Goal: Task Accomplishment & Management: Manage account settings

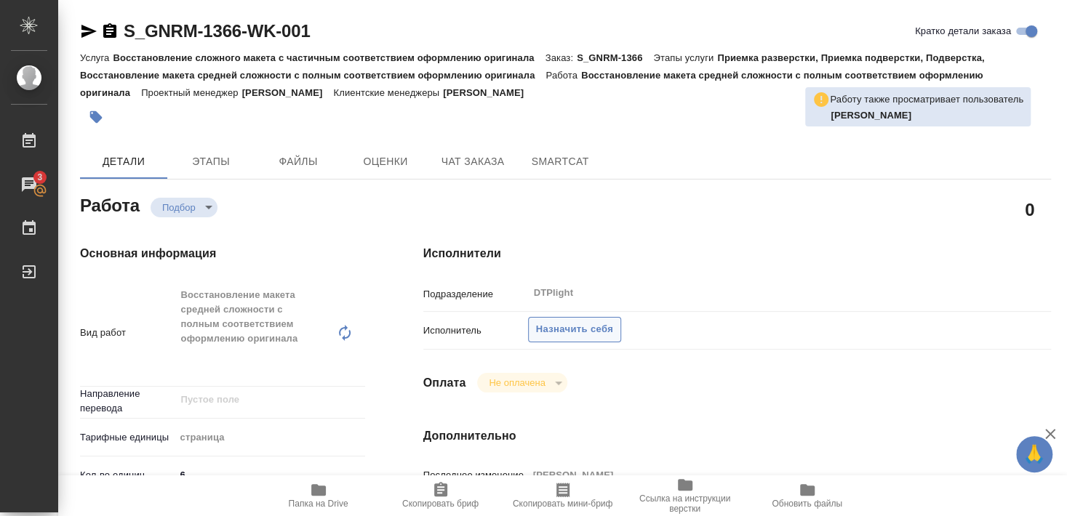
click at [596, 321] on span "Назначить себя" at bounding box center [574, 329] width 77 height 17
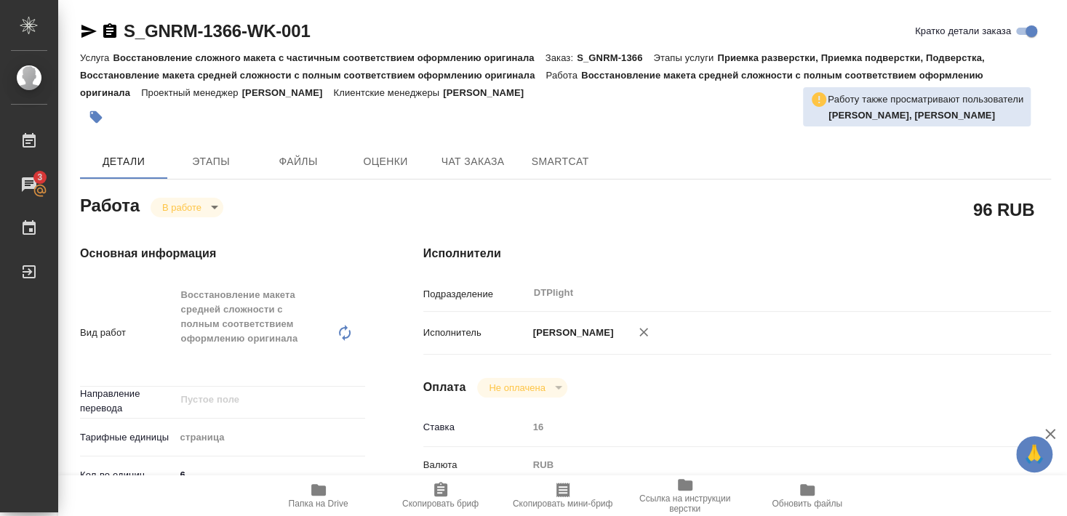
type textarea "x"
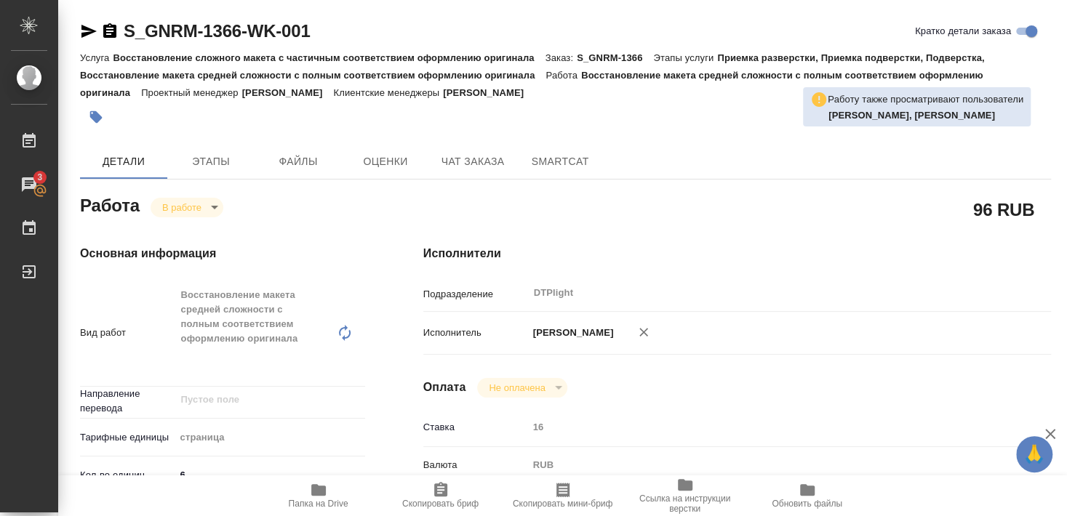
type textarea "x"
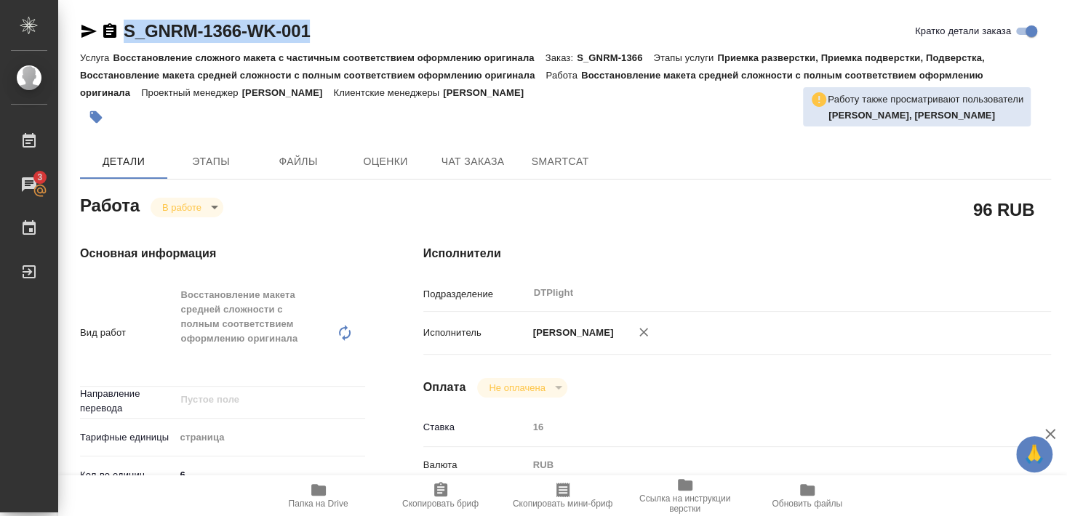
drag, startPoint x: 124, startPoint y: 43, endPoint x: 345, endPoint y: 36, distance: 221.9
click at [345, 36] on div "S_GNRM-1366-WK-001 Кратко детали заказа" at bounding box center [565, 31] width 971 height 23
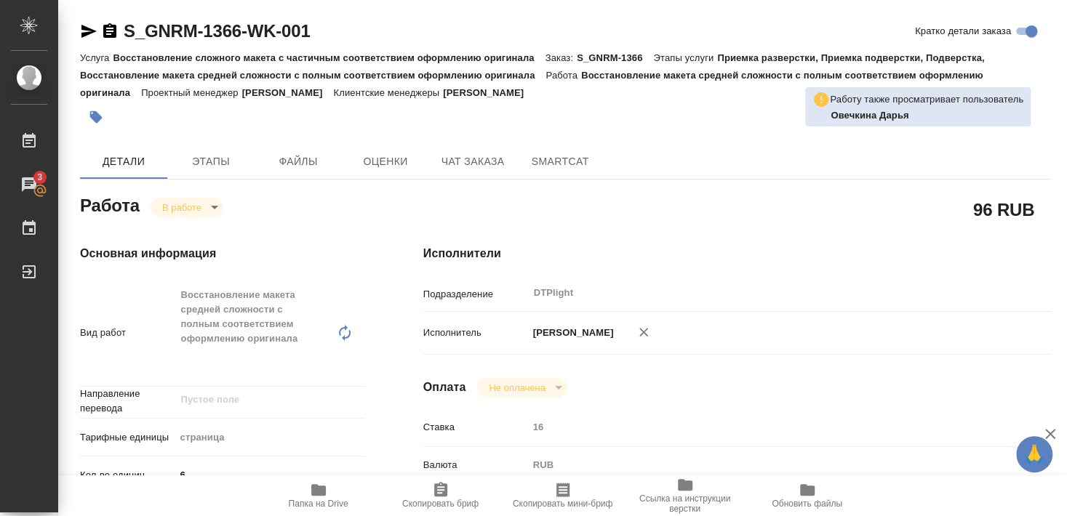
click at [148, 55] on p "Восстановление сложного макета с частичным соответствием оформлению оригинала" at bounding box center [329, 57] width 432 height 11
drag, startPoint x: 121, startPoint y: 44, endPoint x: 321, endPoint y: 44, distance: 200.0
click at [321, 44] on div "S_GNRM-1366-WK-001 Кратко детали заказа" at bounding box center [565, 34] width 971 height 29
copy div "S_GNRM-1366-WK-001"
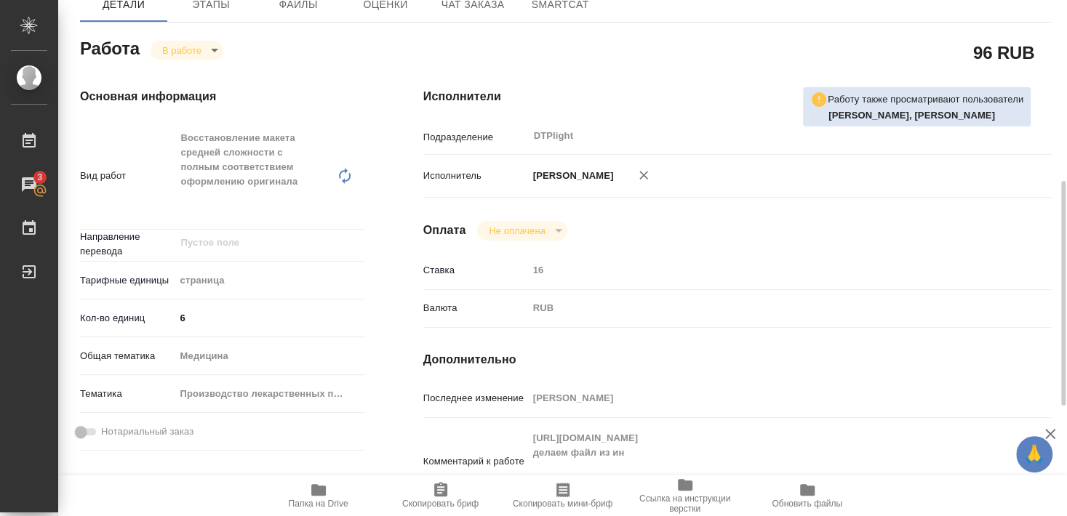
scroll to position [236, 0]
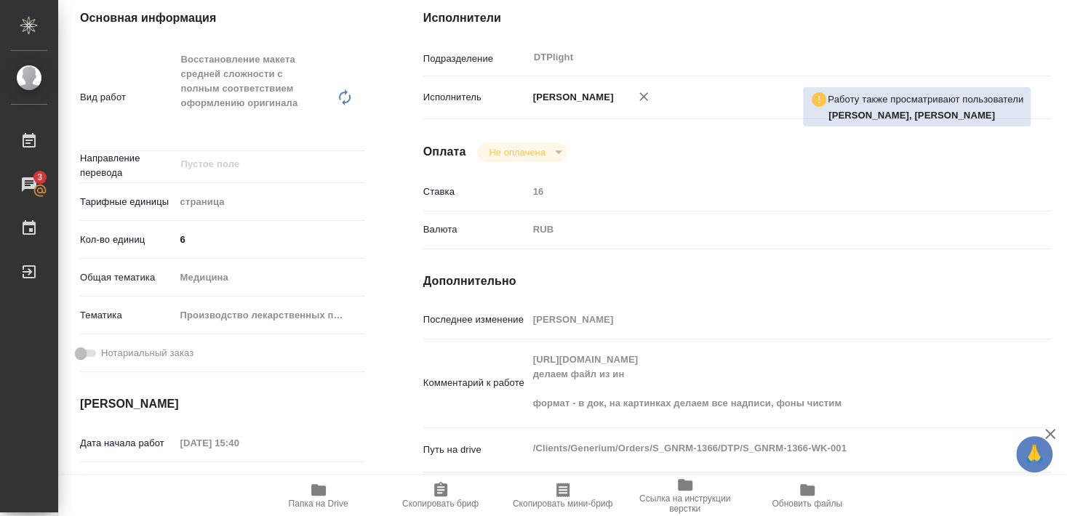
click at [318, 485] on icon "button" at bounding box center [318, 489] width 17 height 17
click at [318, 497] on icon "button" at bounding box center [318, 489] width 17 height 17
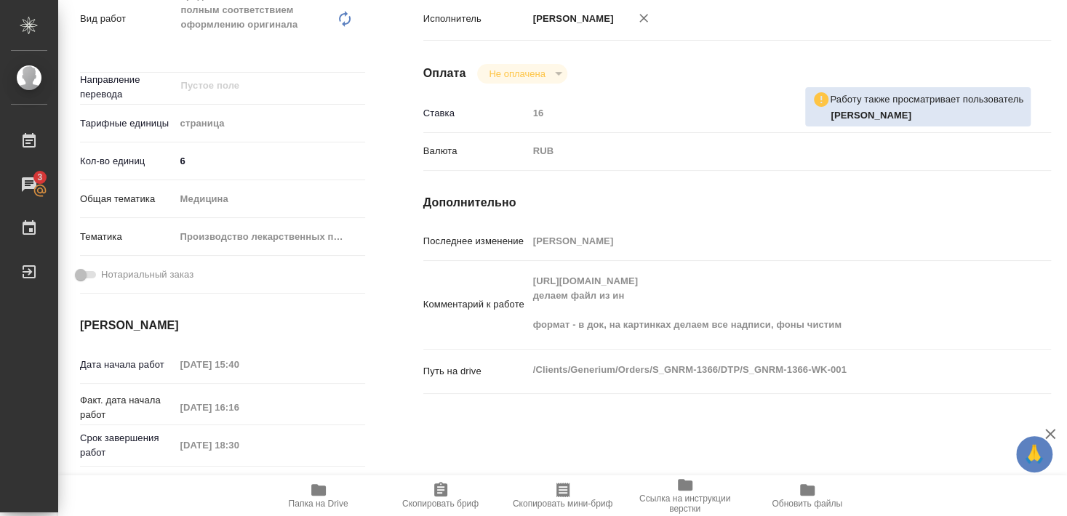
type textarea "x"
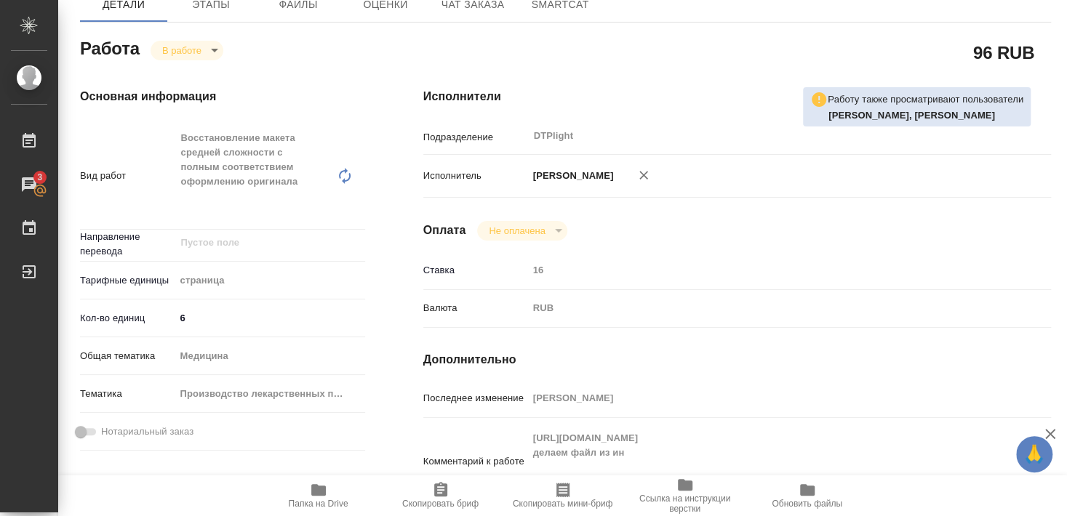
scroll to position [236, 0]
